Goal: Transaction & Acquisition: Subscribe to service/newsletter

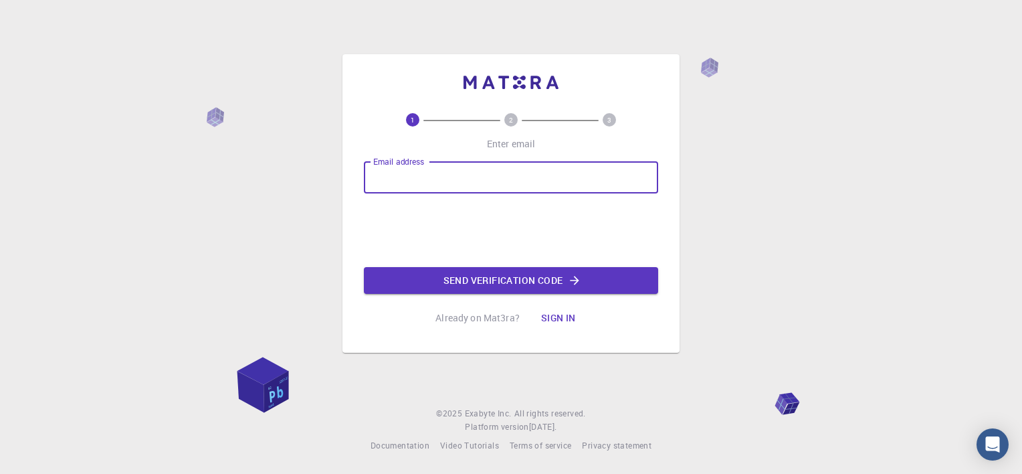
type input "[PERSON_NAME][EMAIL_ADDRESS][DOMAIN_NAME]"
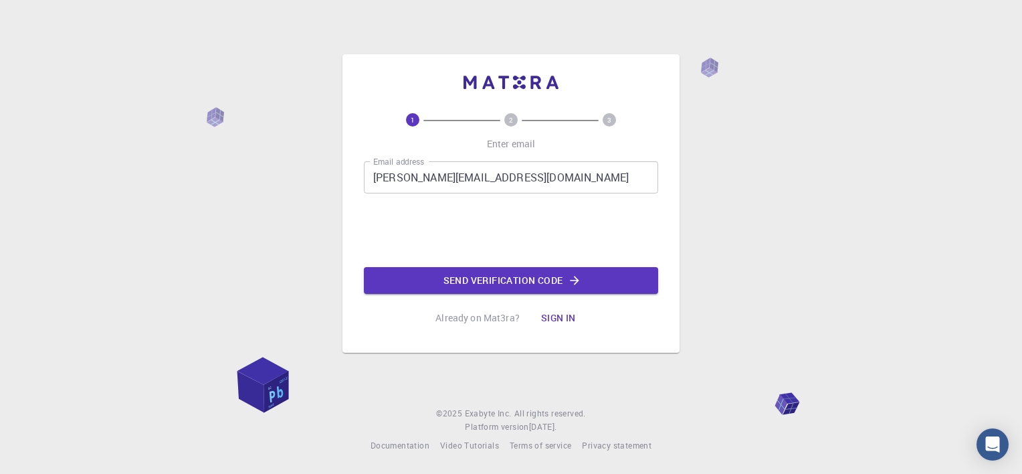
click at [492, 277] on button "Send verification code" at bounding box center [511, 280] width 294 height 27
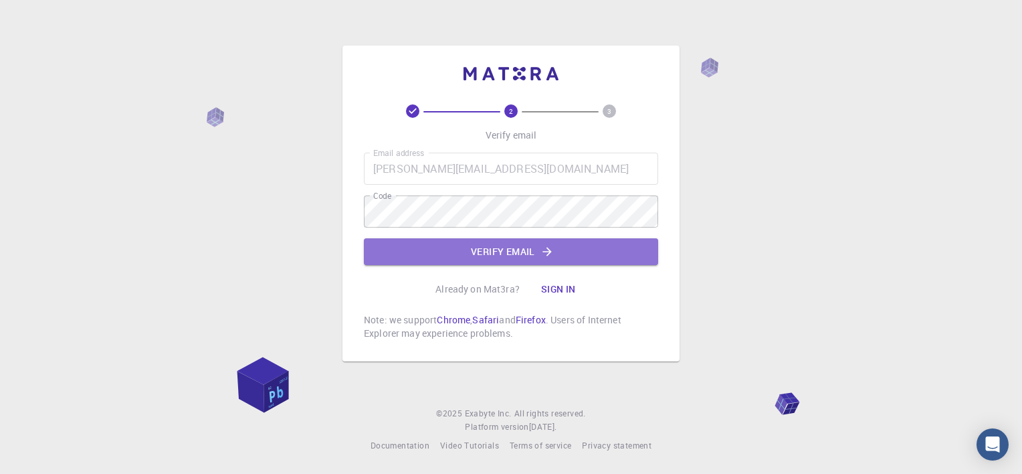
click at [502, 250] on button "Verify email" at bounding box center [511, 251] width 294 height 27
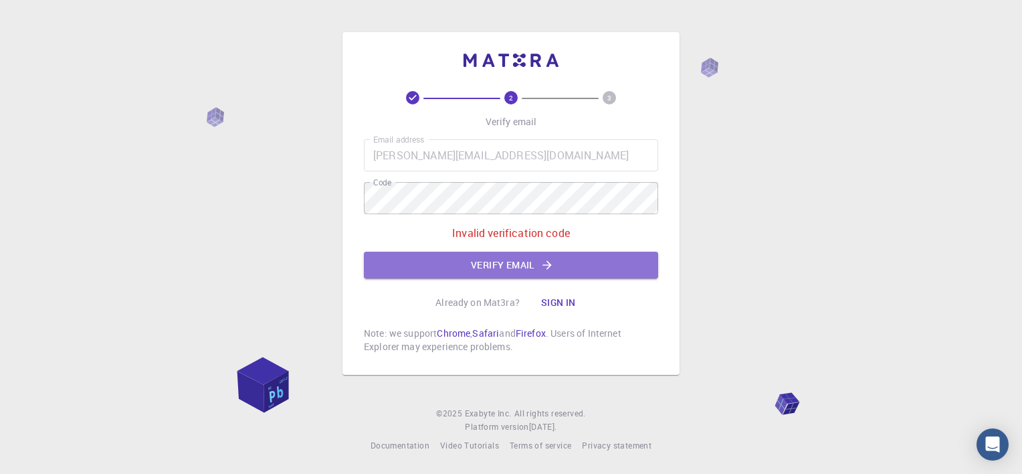
click at [494, 266] on button "Verify email" at bounding box center [511, 265] width 294 height 27
click at [498, 260] on button "Verify email" at bounding box center [511, 265] width 294 height 27
